Goal: Information Seeking & Learning: Learn about a topic

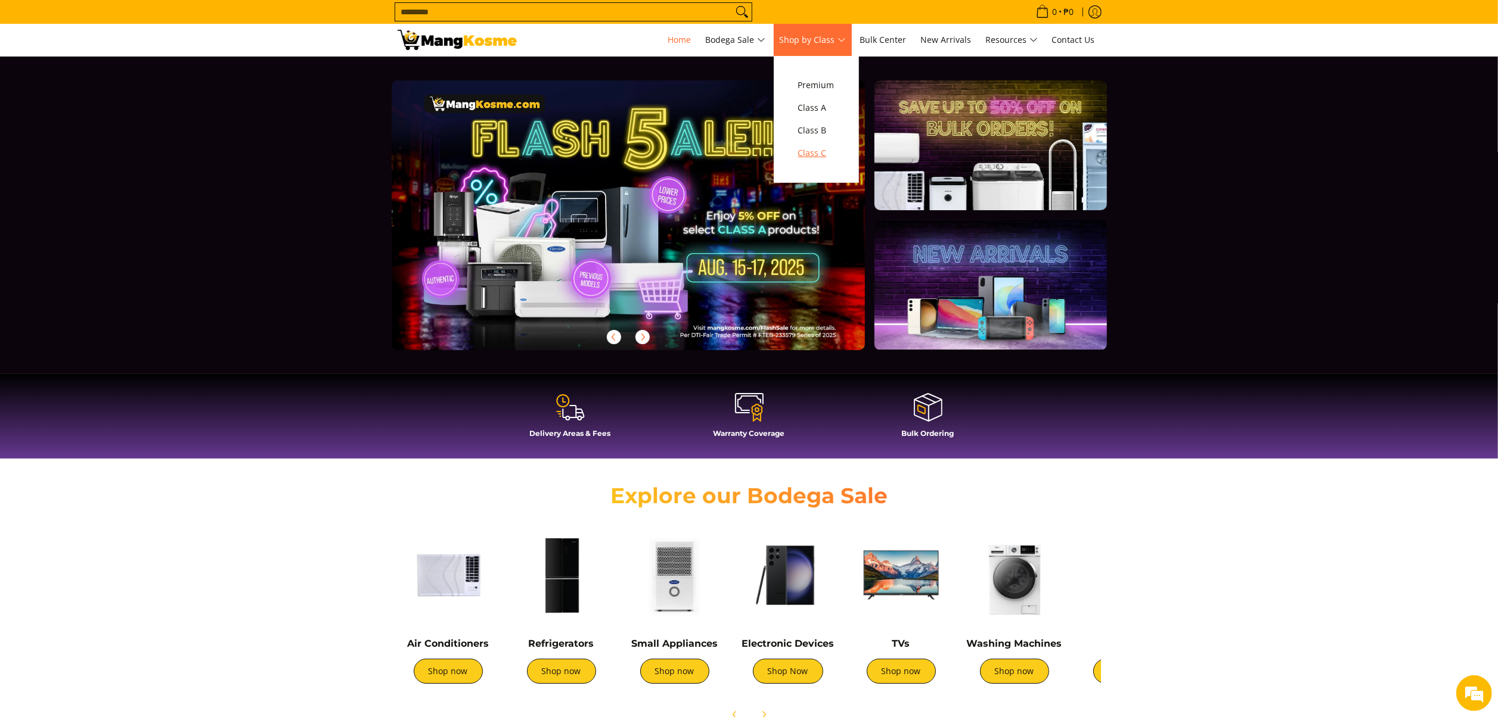
click at [815, 160] on span "Class C" at bounding box center [816, 153] width 36 height 15
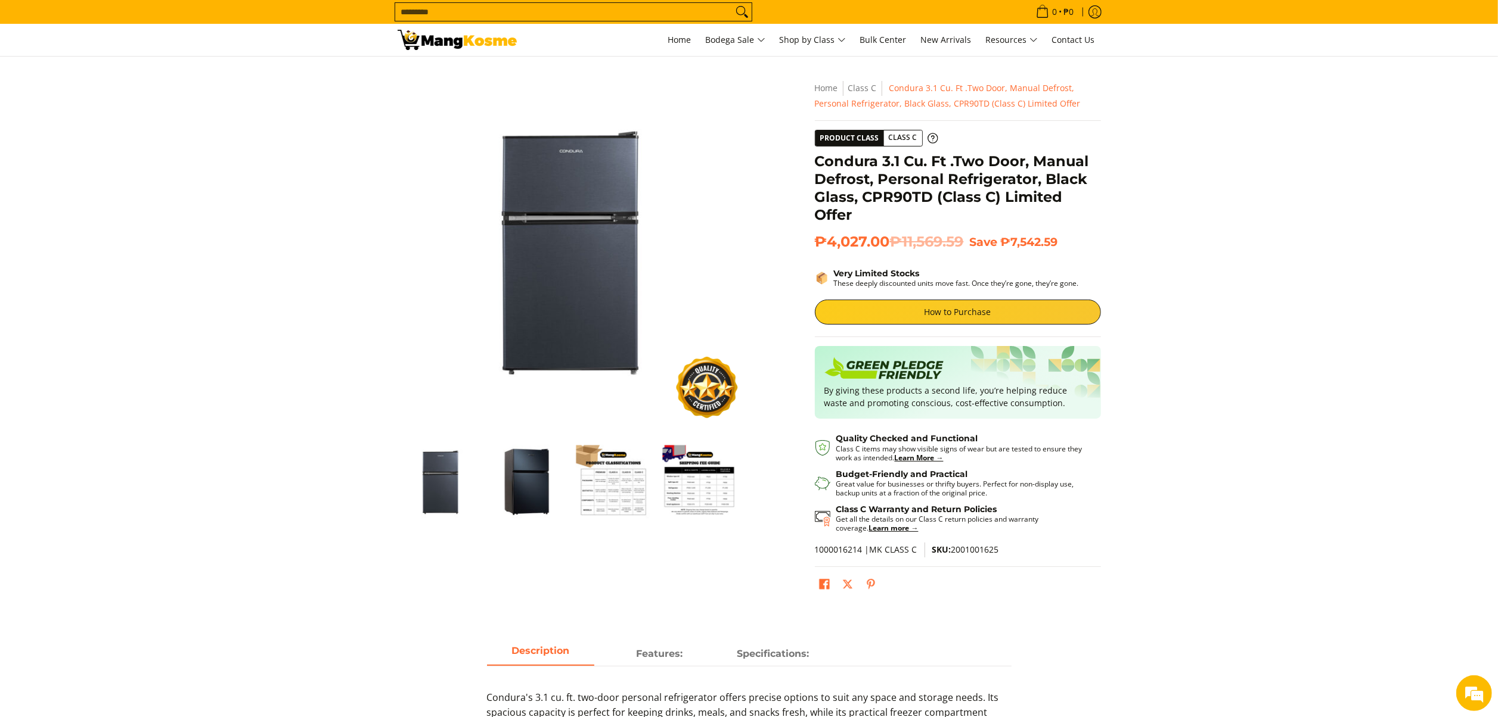
click at [976, 546] on span "SKU: 2001001625" at bounding box center [965, 549] width 67 height 11
copy span "2001001625"
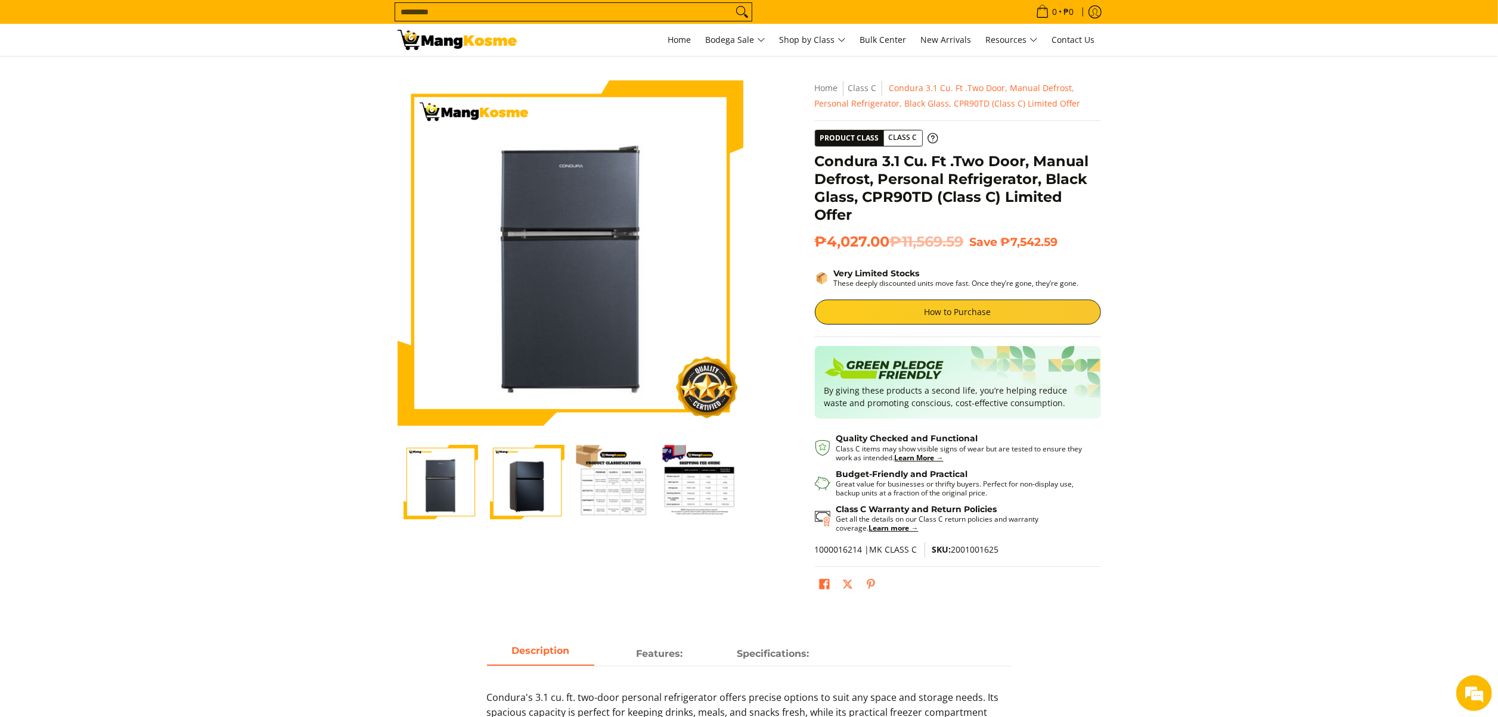
click at [530, 499] on img "Condura 3.1 Cu. Ft .Two Door, Manual Defrost, Personal Refrigerator, Black Glas…" at bounding box center [527, 482] width 74 height 74
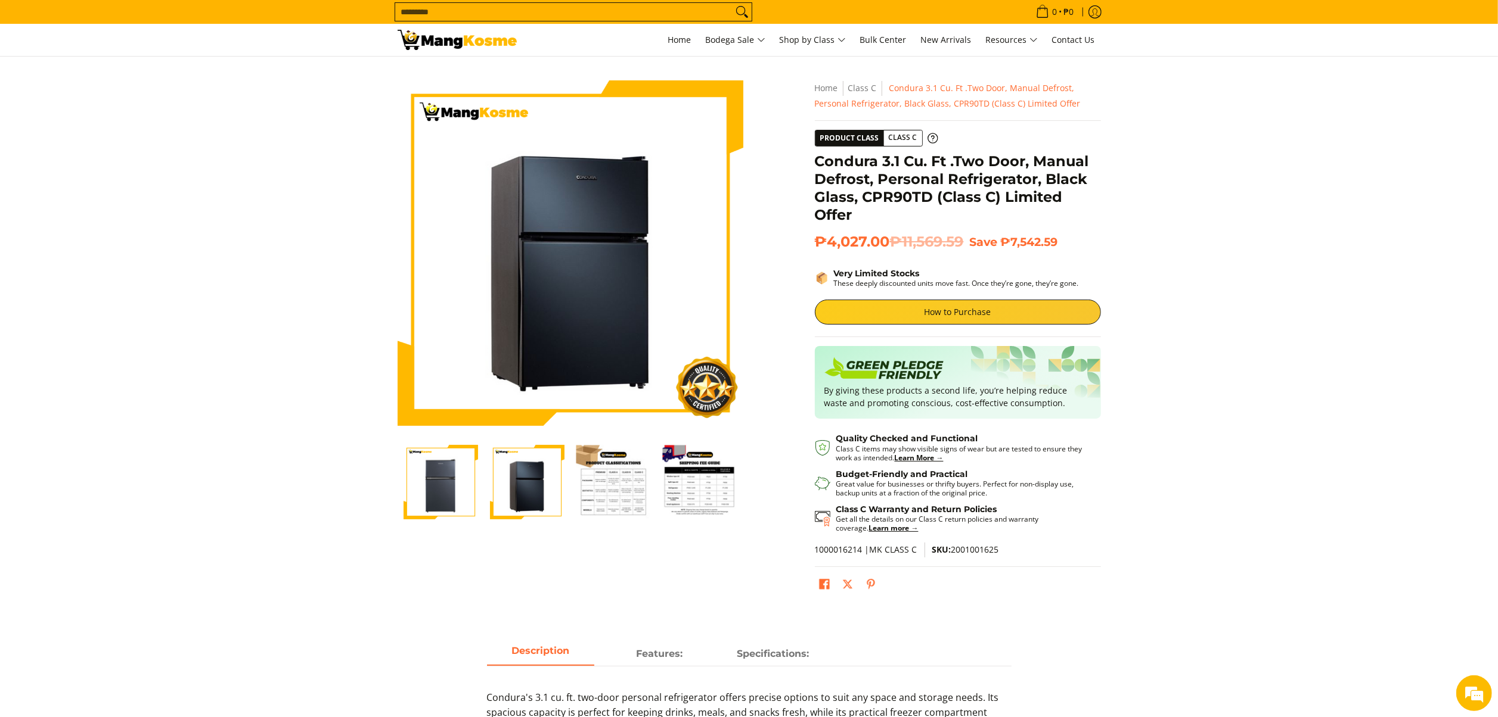
click at [485, 499] on div at bounding box center [527, 482] width 86 height 89
click at [440, 484] on img "Condura 3.1 Cu. Ft .Two Door, Manual Defrost, Personal Refrigerator, Black Glas…" at bounding box center [440, 482] width 74 height 74
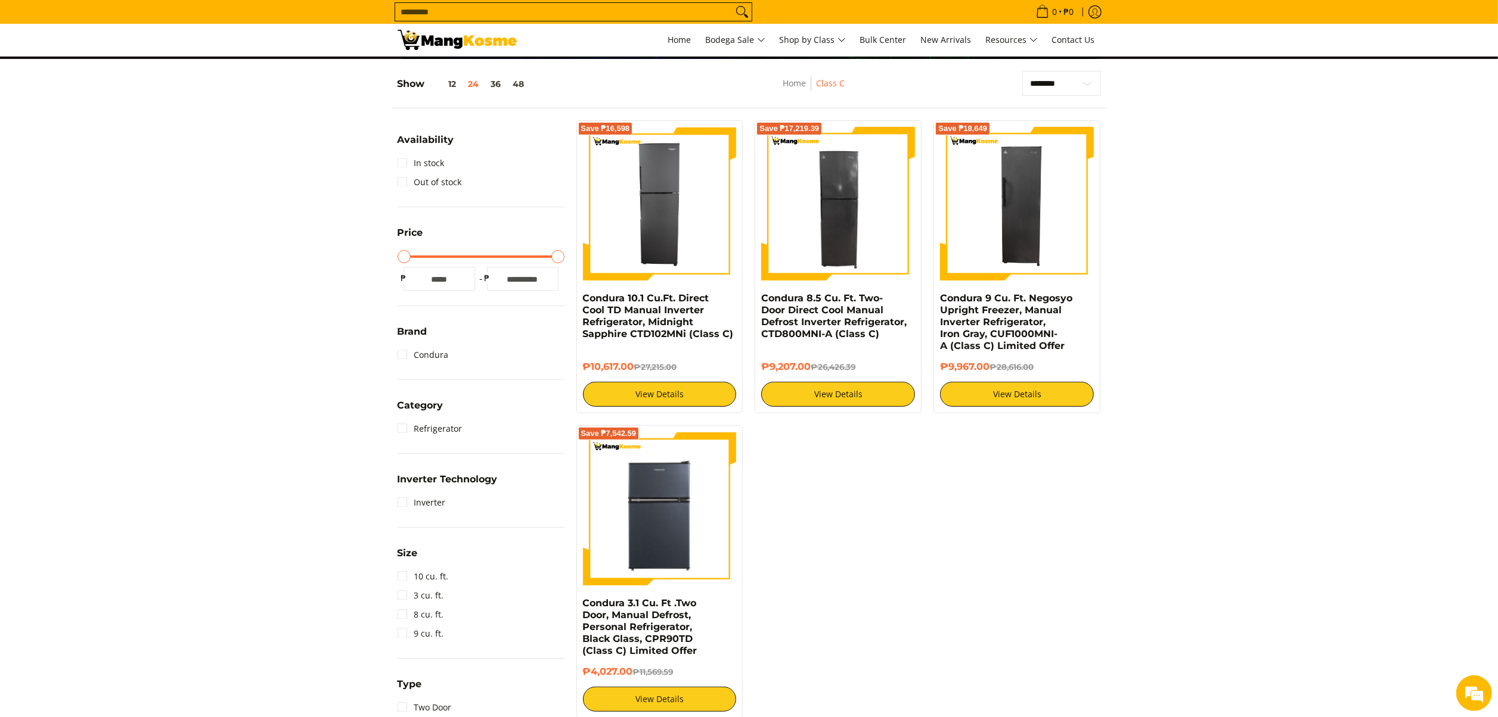
scroll to position [141, 0]
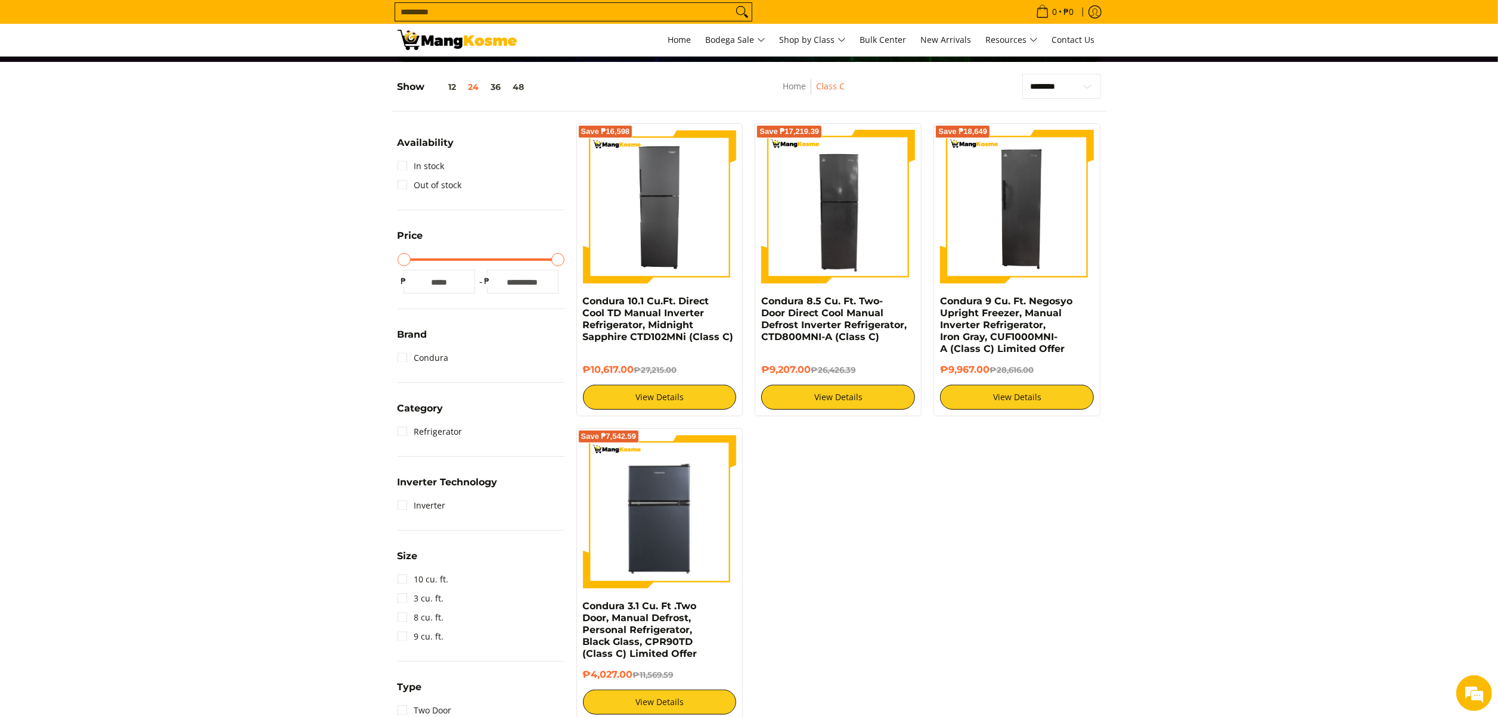
click at [1431, 507] on section "**********" at bounding box center [749, 418] width 1498 height 712
